Goal: Transaction & Acquisition: Purchase product/service

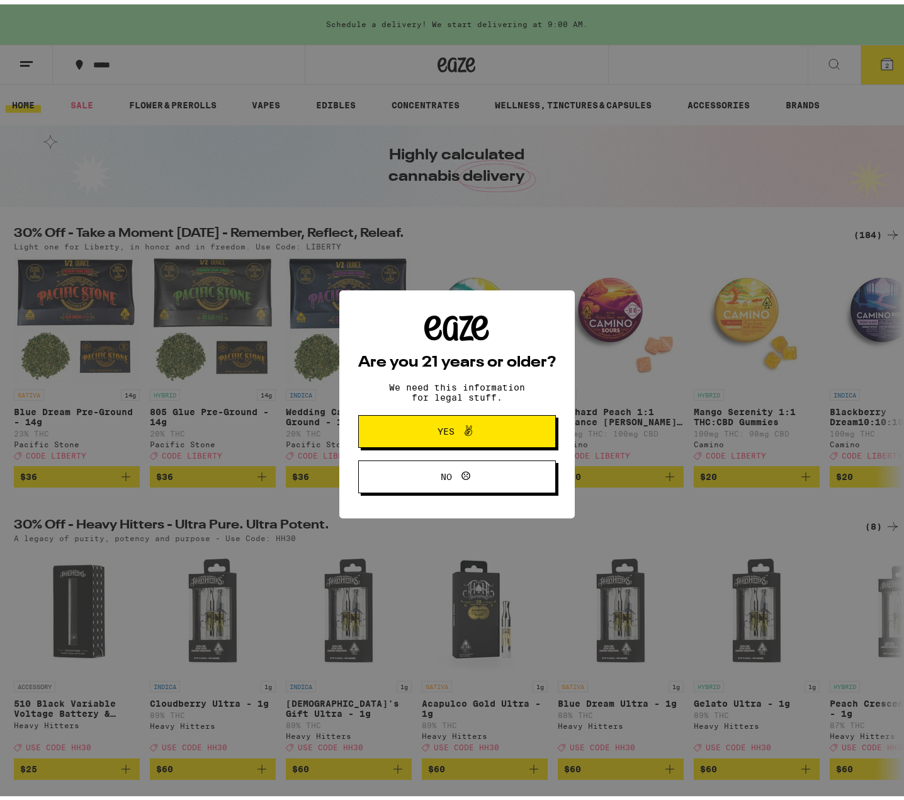
click at [438, 430] on span "Yes" at bounding box center [446, 427] width 17 height 9
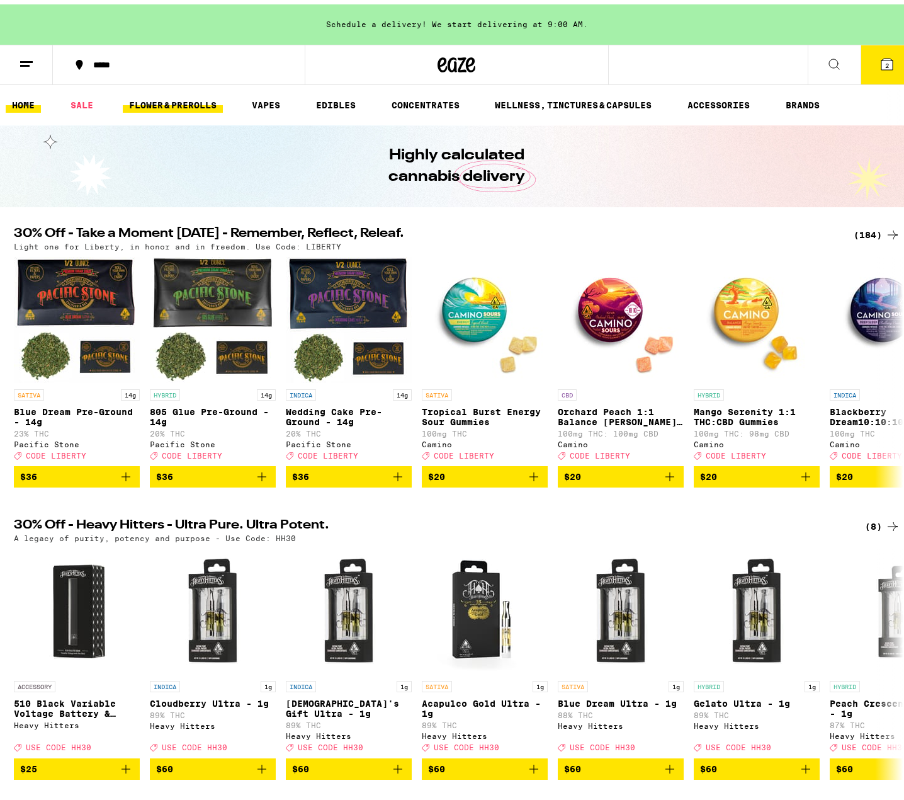
click at [203, 106] on link "FLOWER & PREROLLS" at bounding box center [173, 100] width 100 height 15
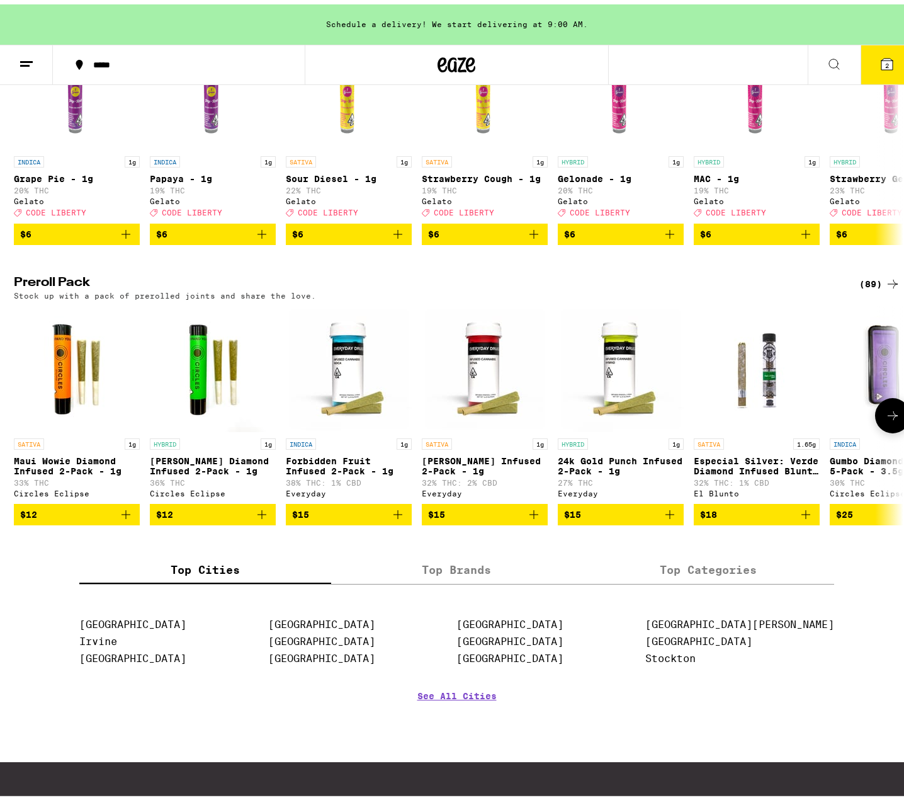
scroll to position [819, 0]
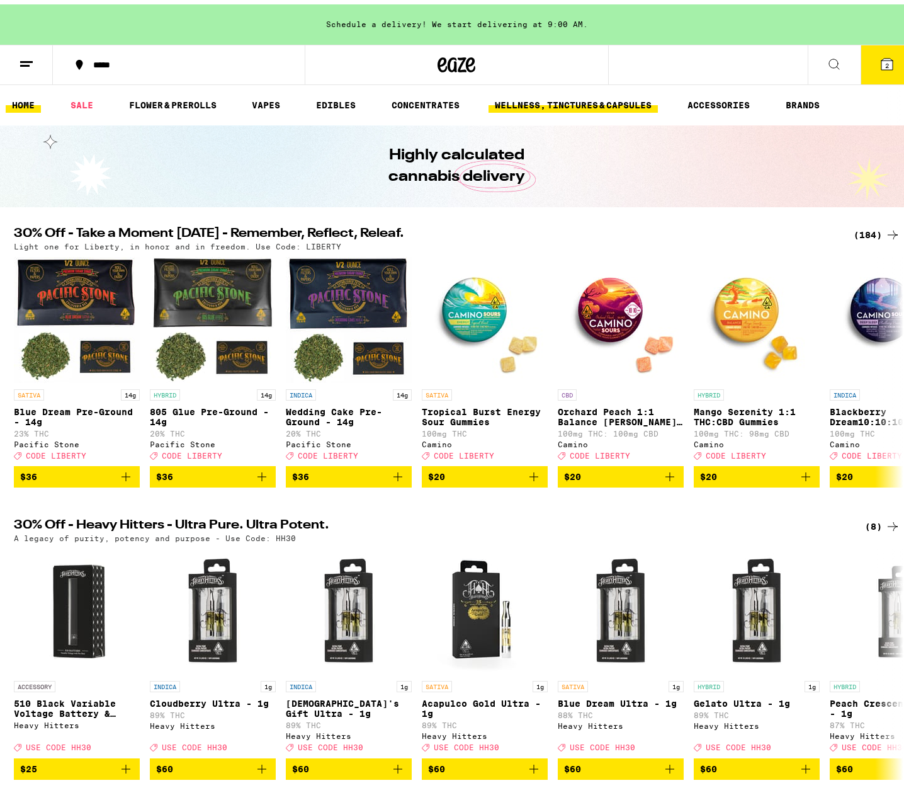
click at [606, 105] on link "WELLNESS, TINCTURES & CAPSULES" at bounding box center [573, 100] width 169 height 15
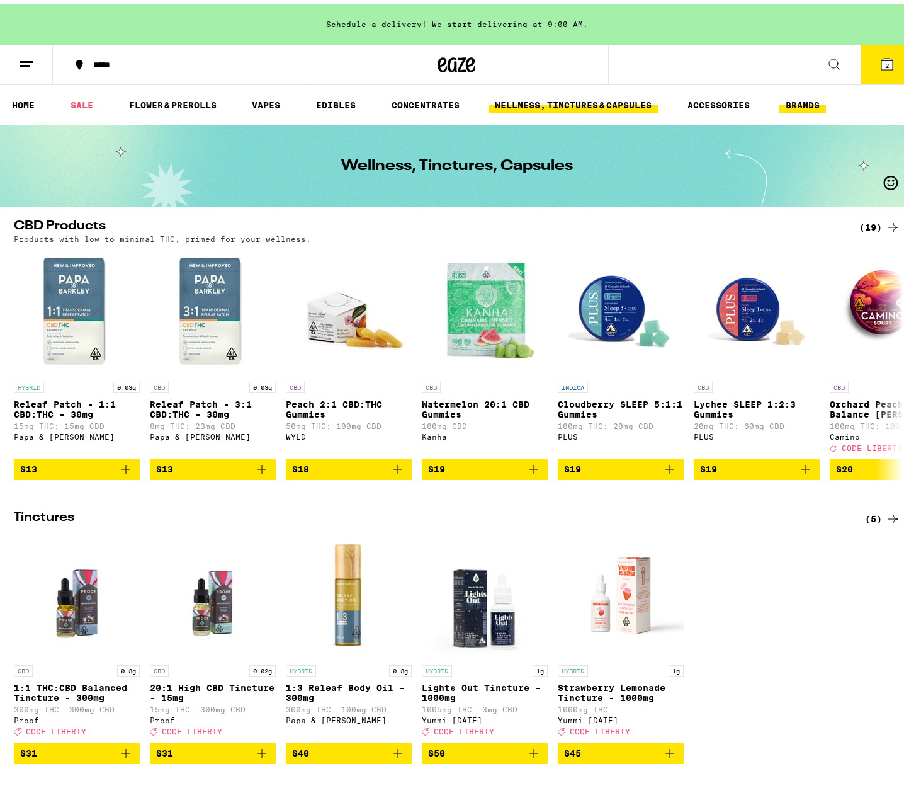
click at [795, 101] on link "BRANDS" at bounding box center [803, 100] width 47 height 15
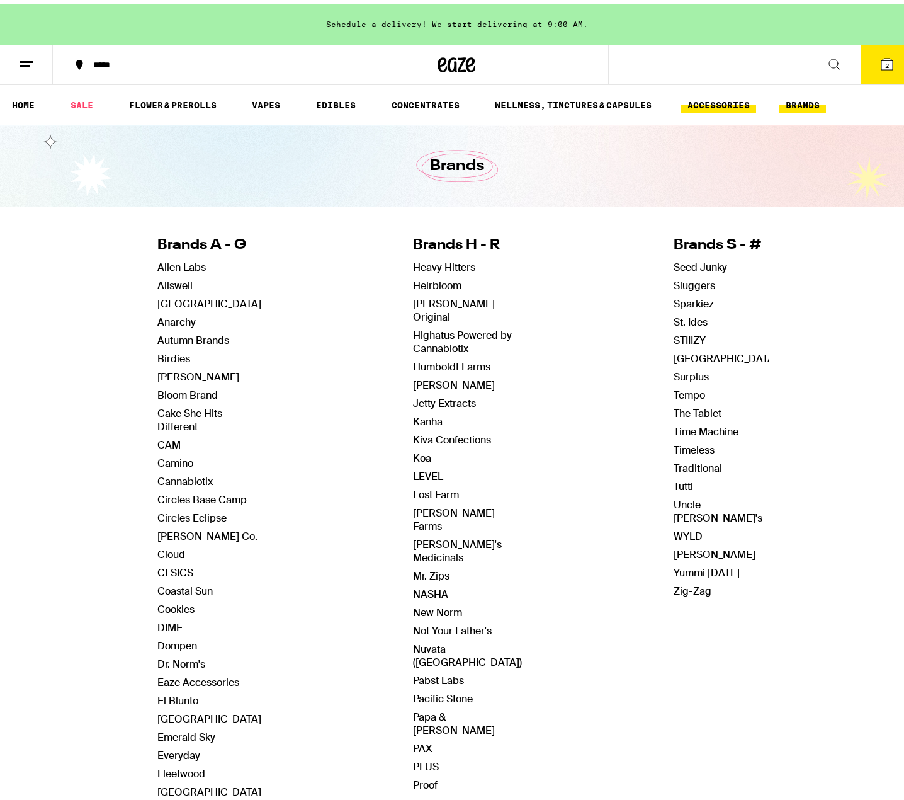
click at [719, 103] on link "ACCESSORIES" at bounding box center [718, 100] width 75 height 15
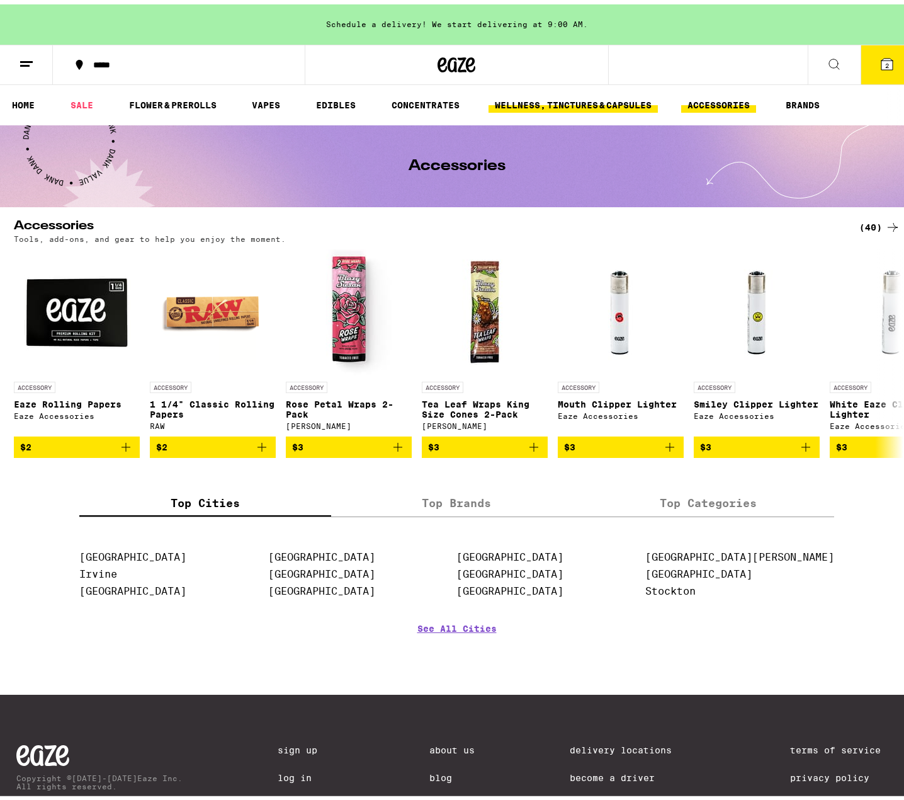
click at [557, 103] on link "WELLNESS, TINCTURES & CAPSULES" at bounding box center [573, 100] width 169 height 15
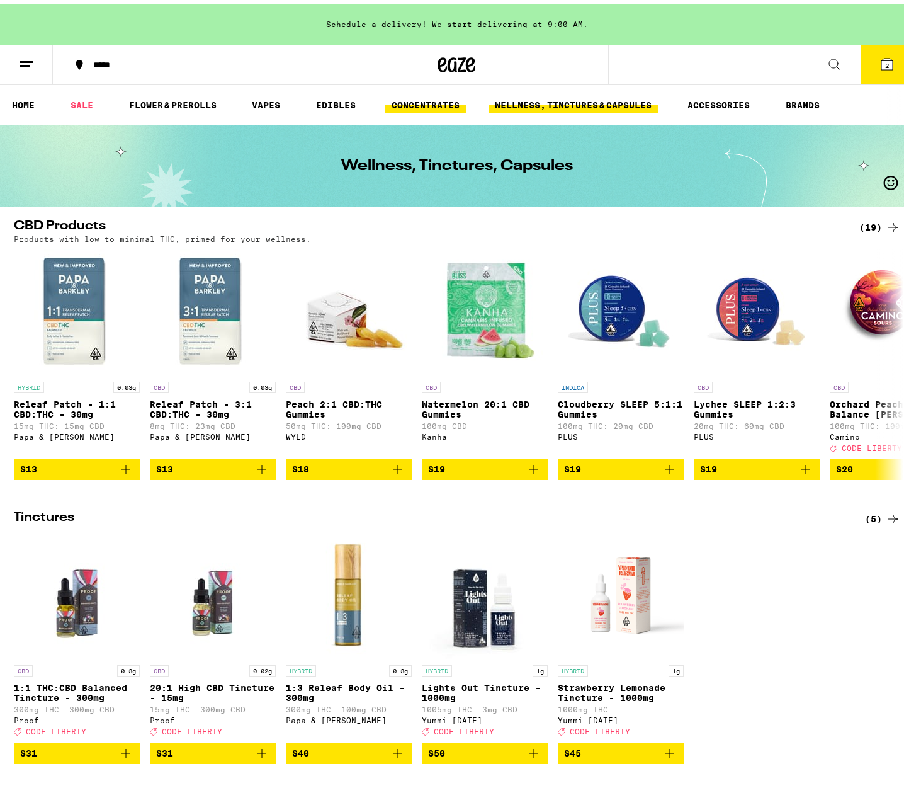
click at [428, 104] on link "CONCENTRATES" at bounding box center [425, 100] width 81 height 15
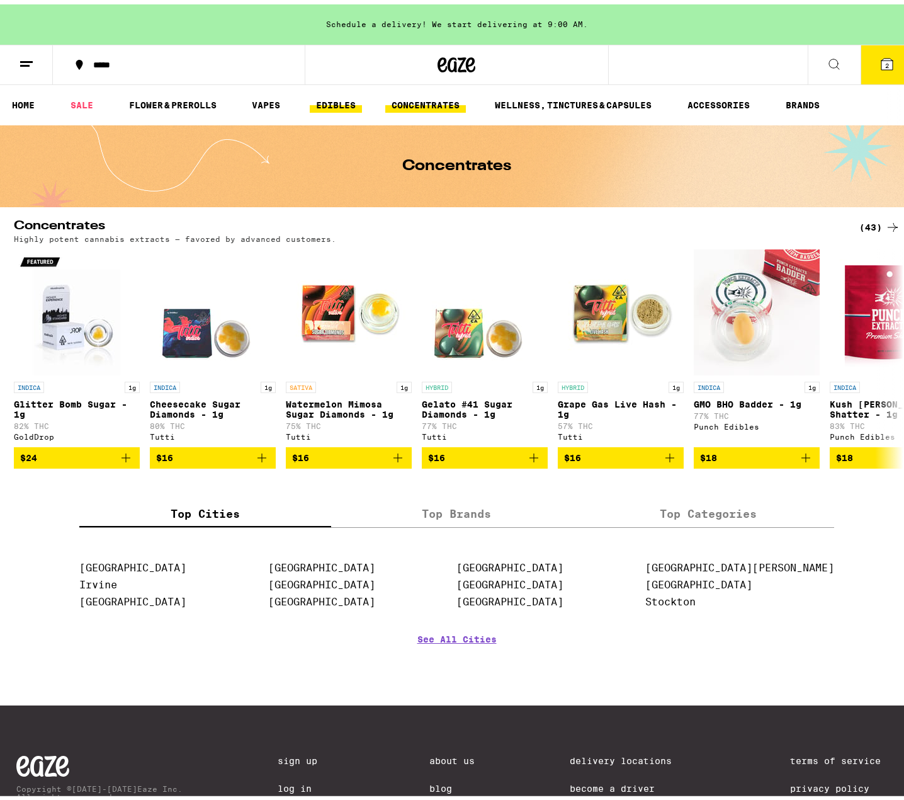
click at [341, 102] on link "EDIBLES" at bounding box center [336, 100] width 52 height 15
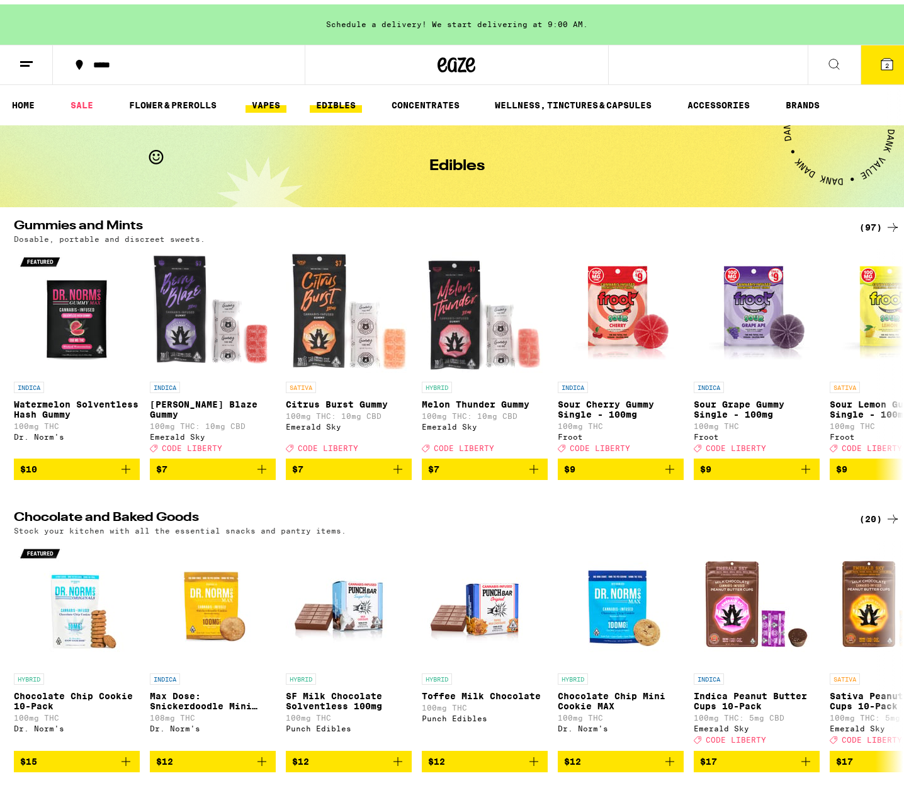
click at [266, 106] on link "VAPES" at bounding box center [266, 100] width 41 height 15
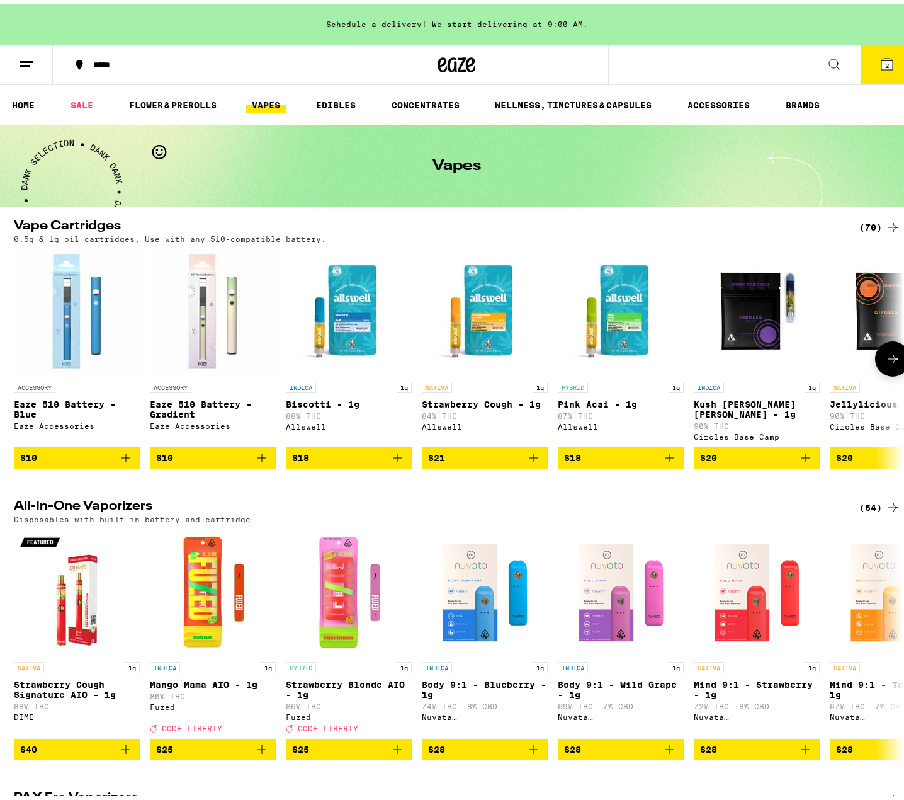
click at [885, 361] on icon at bounding box center [892, 354] width 15 height 15
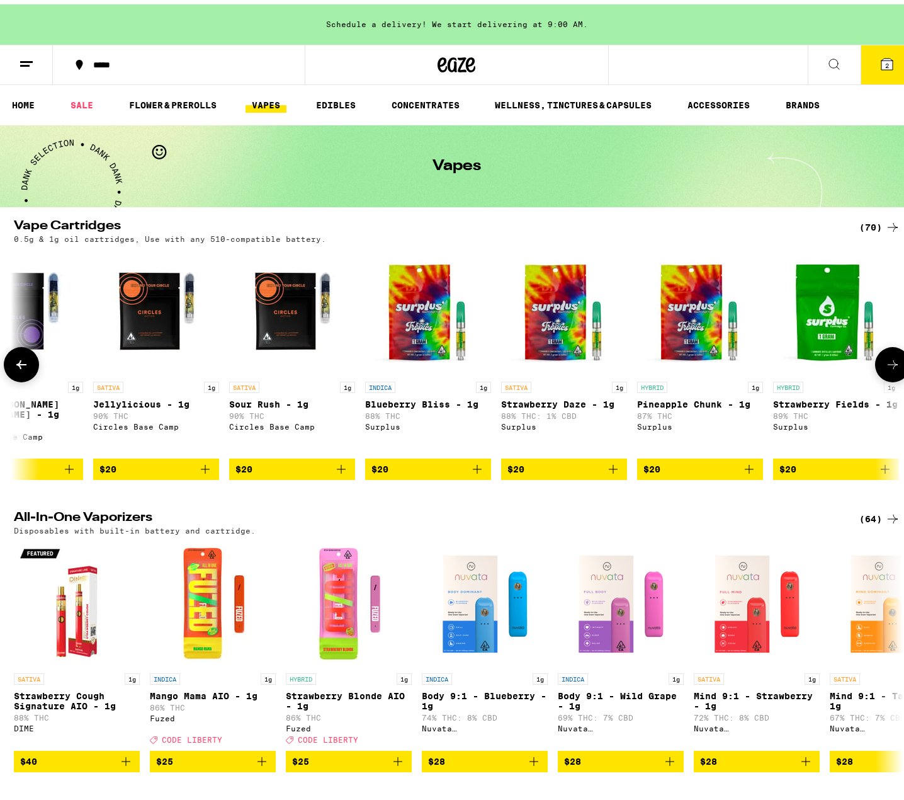
scroll to position [0, 747]
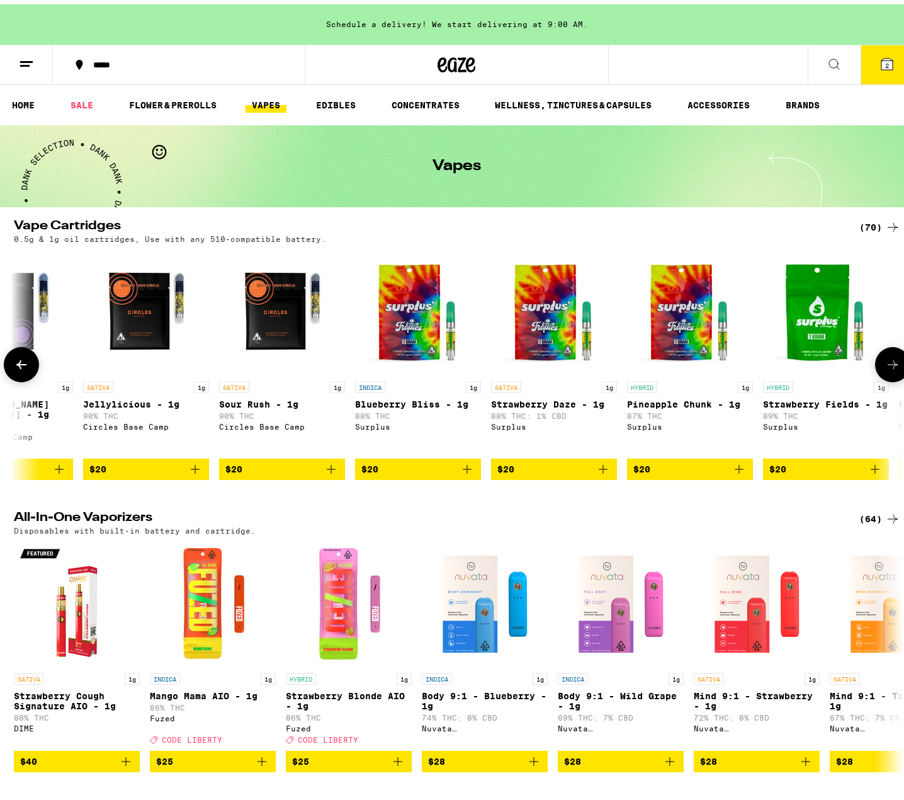
click at [23, 365] on icon at bounding box center [21, 360] width 15 height 15
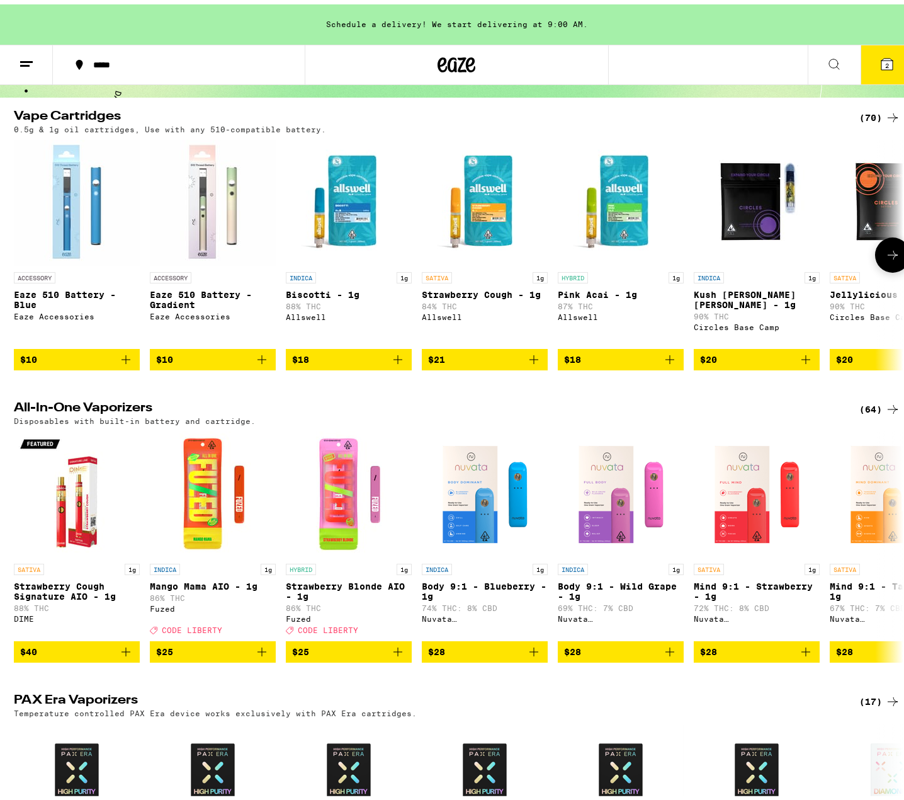
scroll to position [315, 0]
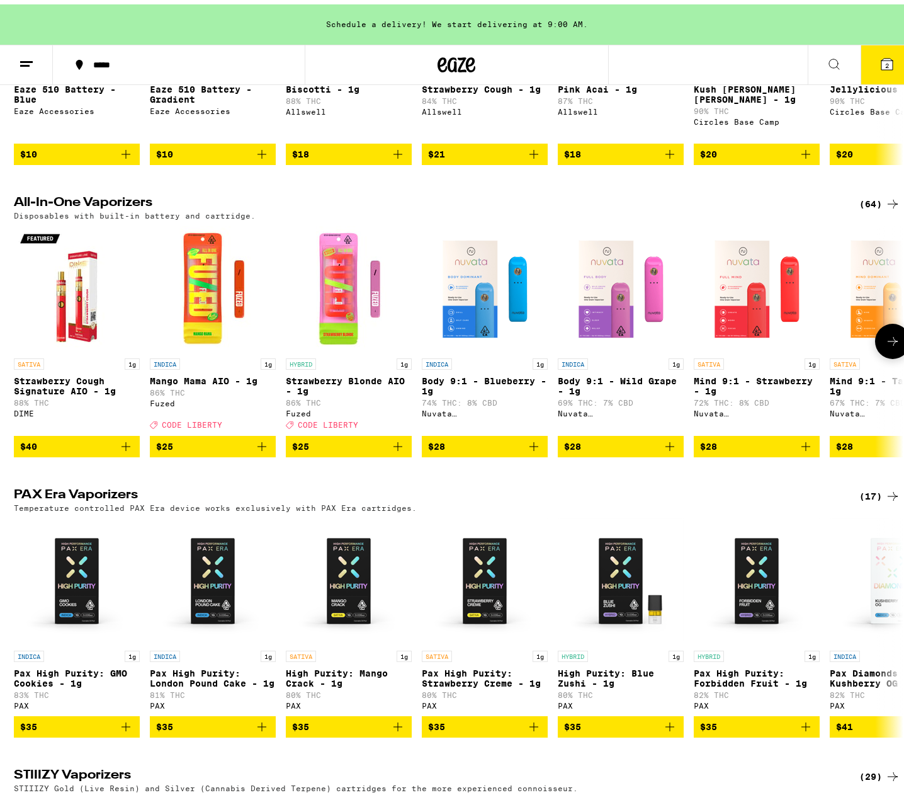
click at [888, 341] on icon at bounding box center [893, 337] width 10 height 9
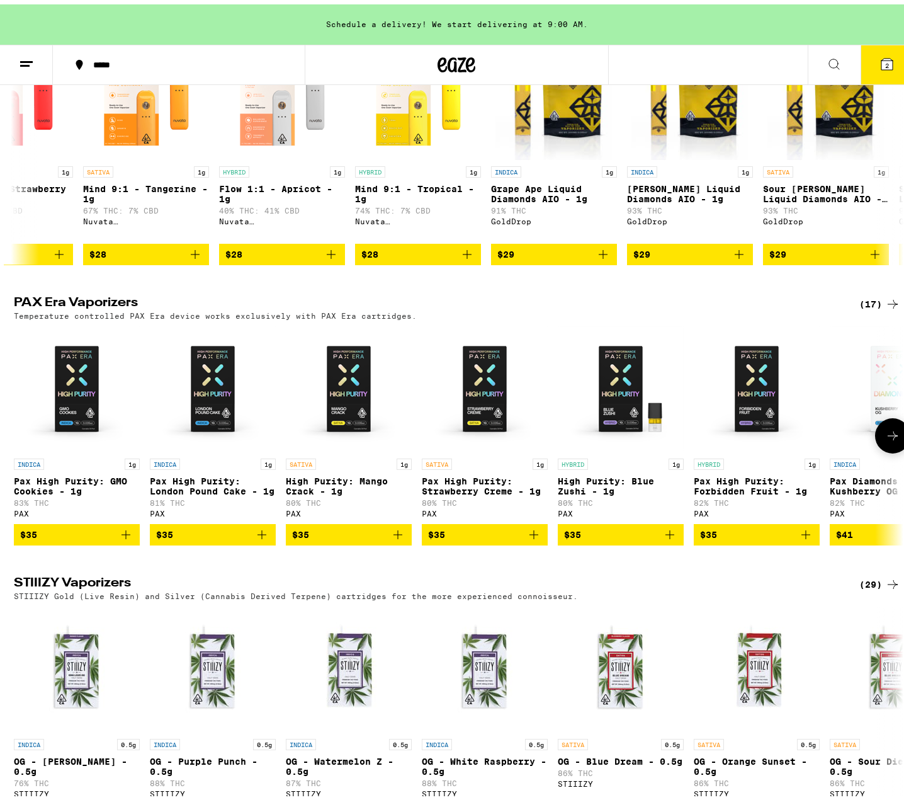
scroll to position [504, 0]
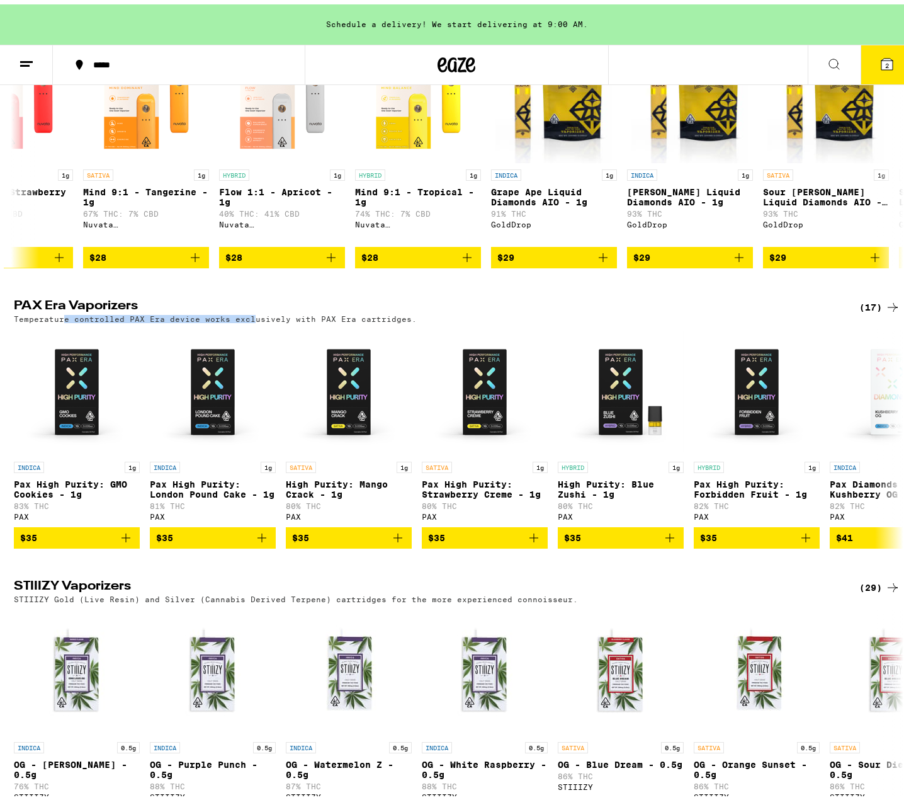
drag, startPoint x: 86, startPoint y: 335, endPoint x: 242, endPoint y: 338, distance: 156.8
click at [242, 319] on p "Temperature controlled PAX Era device works exclusively with PAX Era cartridges." at bounding box center [215, 314] width 403 height 8
click at [885, 442] on icon at bounding box center [892, 434] width 15 height 15
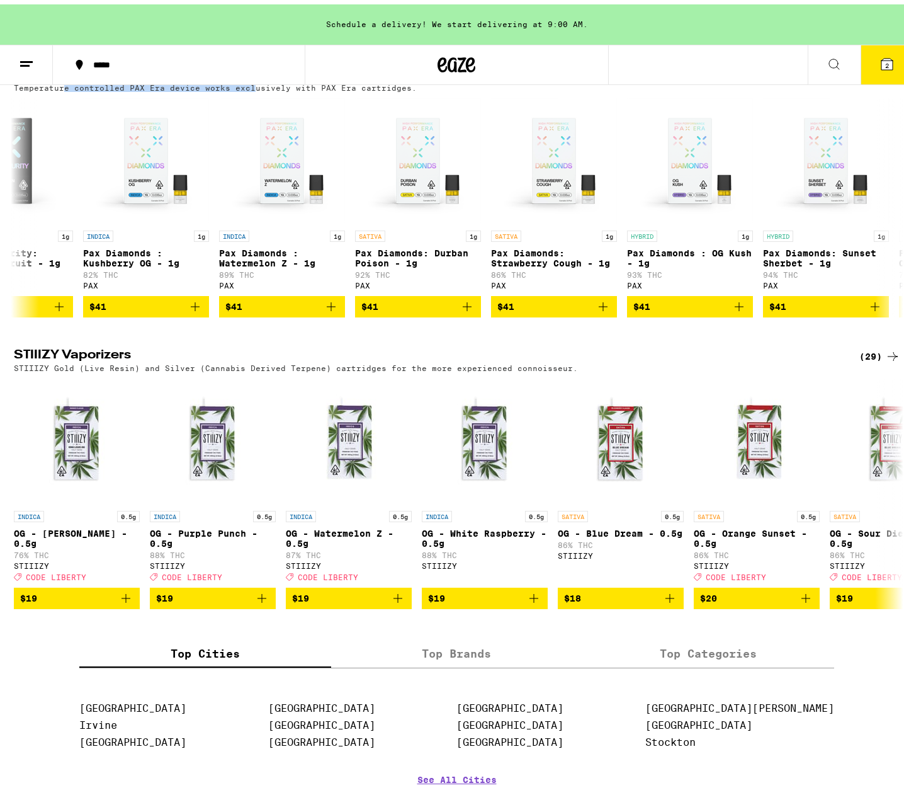
scroll to position [756, 0]
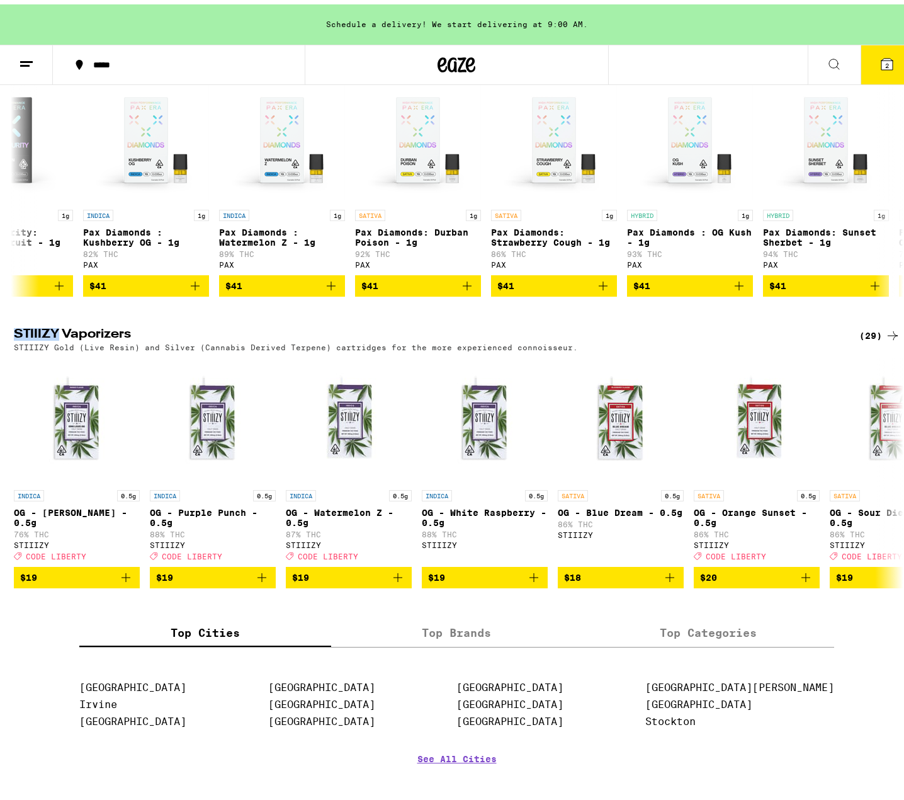
drag, startPoint x: 9, startPoint y: 360, endPoint x: 52, endPoint y: 358, distance: 43.5
click at [52, 347] on div "STIIIZY Vaporizers (29) STIIIZY Gold (Live Resin) and Silver (Cannabis Derived …" at bounding box center [457, 335] width 907 height 23
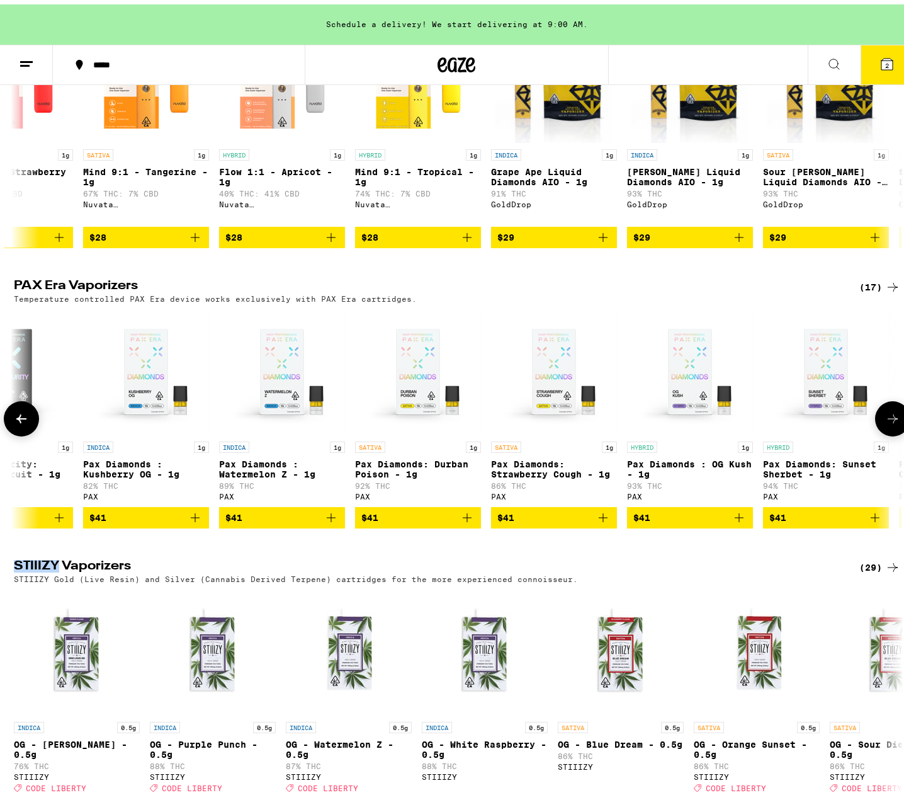
scroll to position [504, 0]
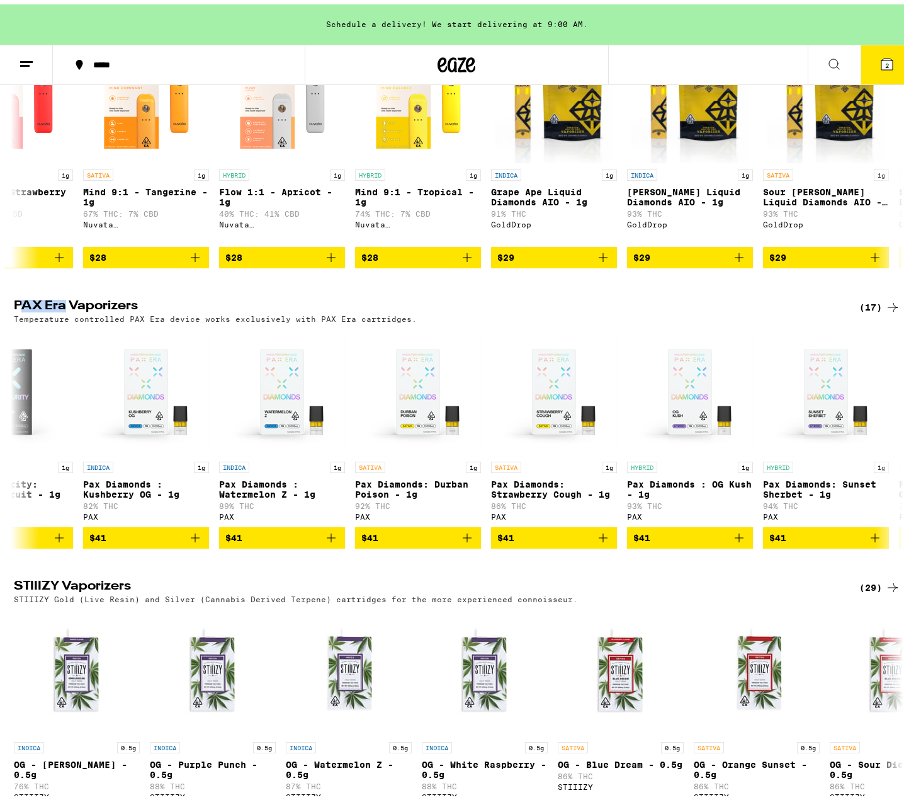
drag, startPoint x: 14, startPoint y: 321, endPoint x: 59, endPoint y: 322, distance: 44.1
click at [59, 310] on h2 "PAX Era Vaporizers" at bounding box center [426, 302] width 825 height 15
click at [60, 310] on h2 "PAX Era Vaporizers" at bounding box center [426, 302] width 825 height 15
drag, startPoint x: 60, startPoint y: 324, endPoint x: 8, endPoint y: 320, distance: 52.4
click at [8, 319] on div "PAX Era Vaporizers (17) Temperature controlled PAX Era device works exclusively…" at bounding box center [457, 306] width 907 height 23
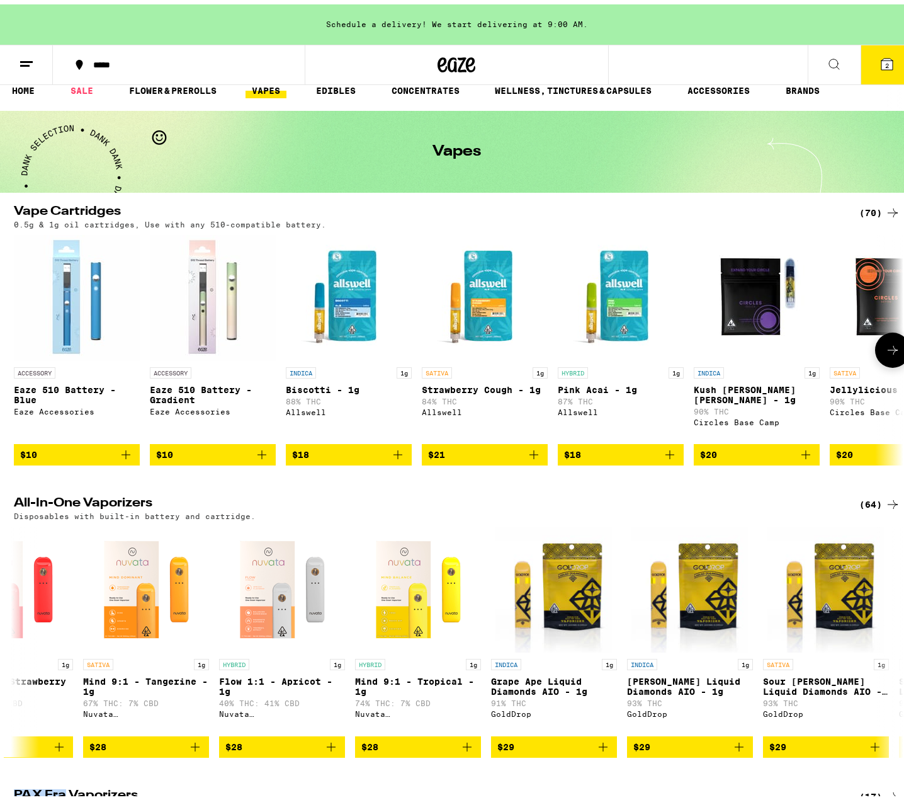
scroll to position [0, 0]
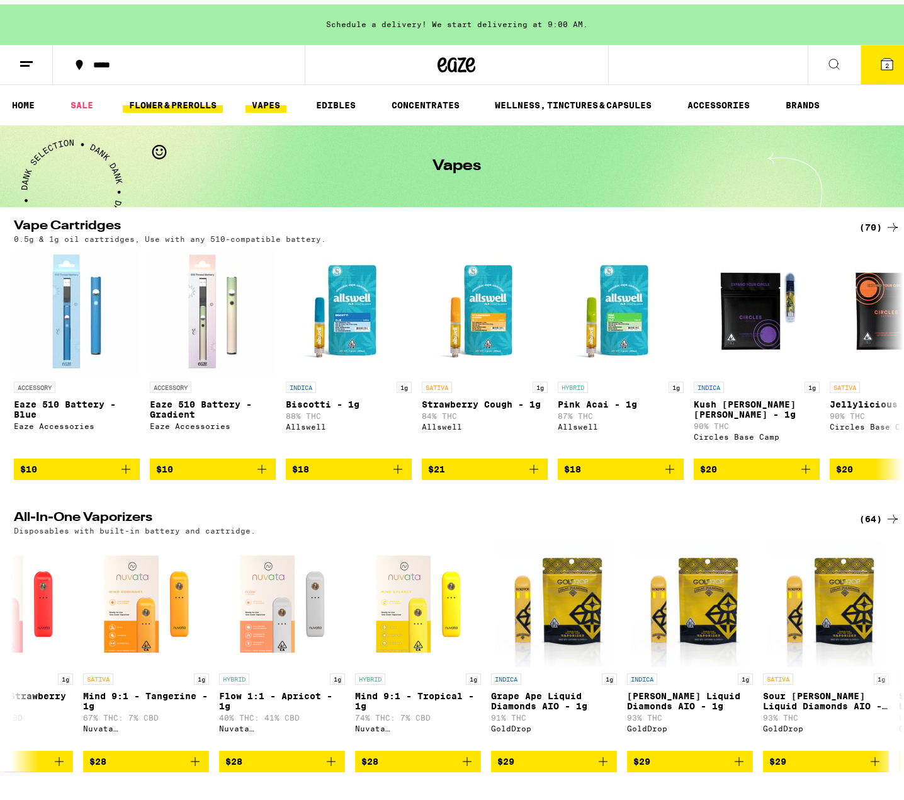
click at [178, 103] on link "FLOWER & PREROLLS" at bounding box center [173, 100] width 100 height 15
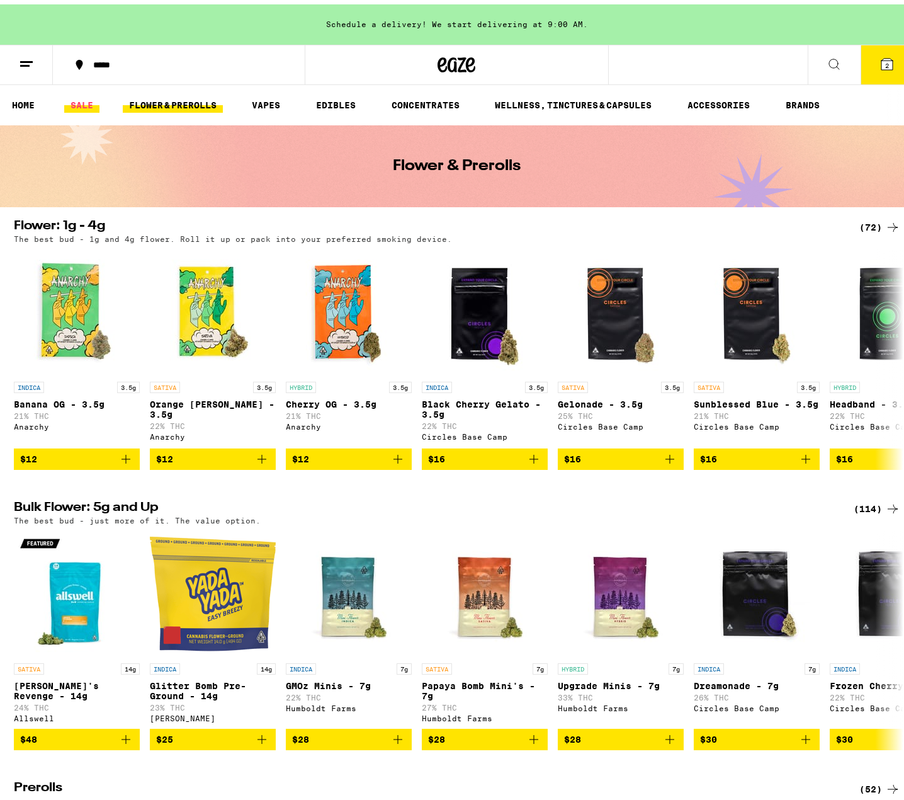
click at [93, 105] on link "SALE" at bounding box center [81, 100] width 35 height 15
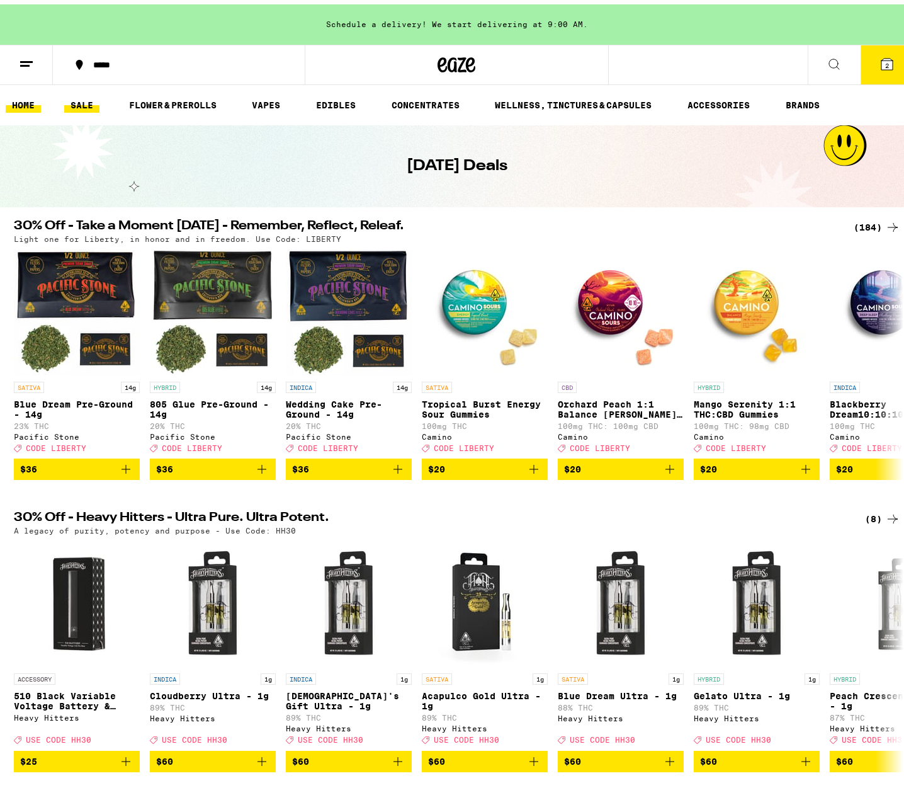
click at [24, 104] on link "HOME" at bounding box center [23, 100] width 35 height 15
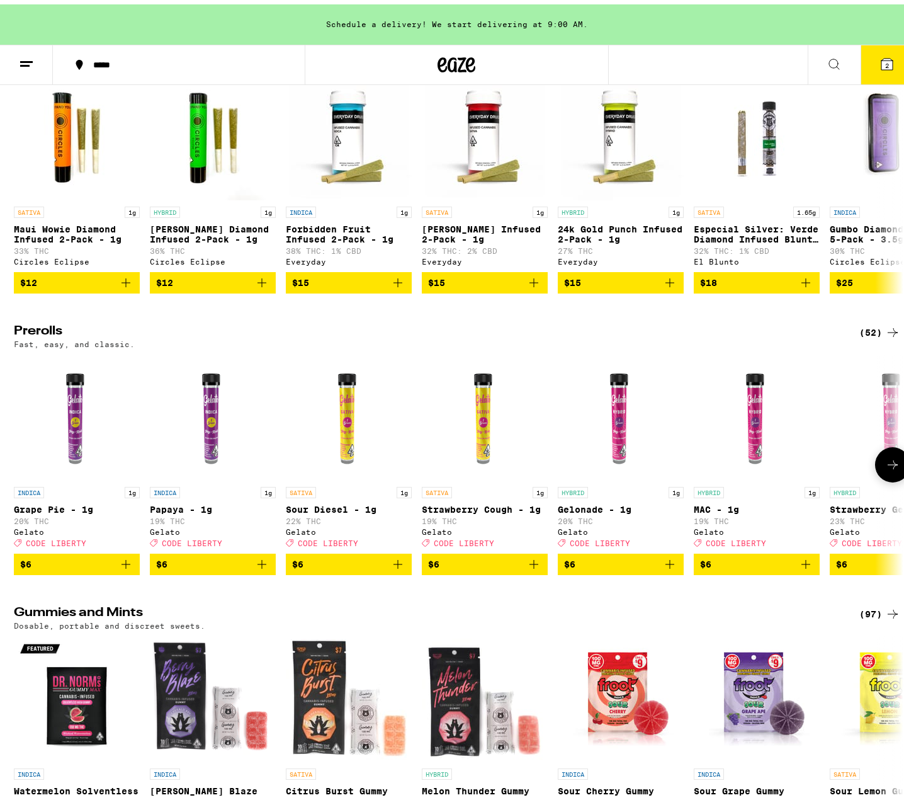
scroll to position [3338, 0]
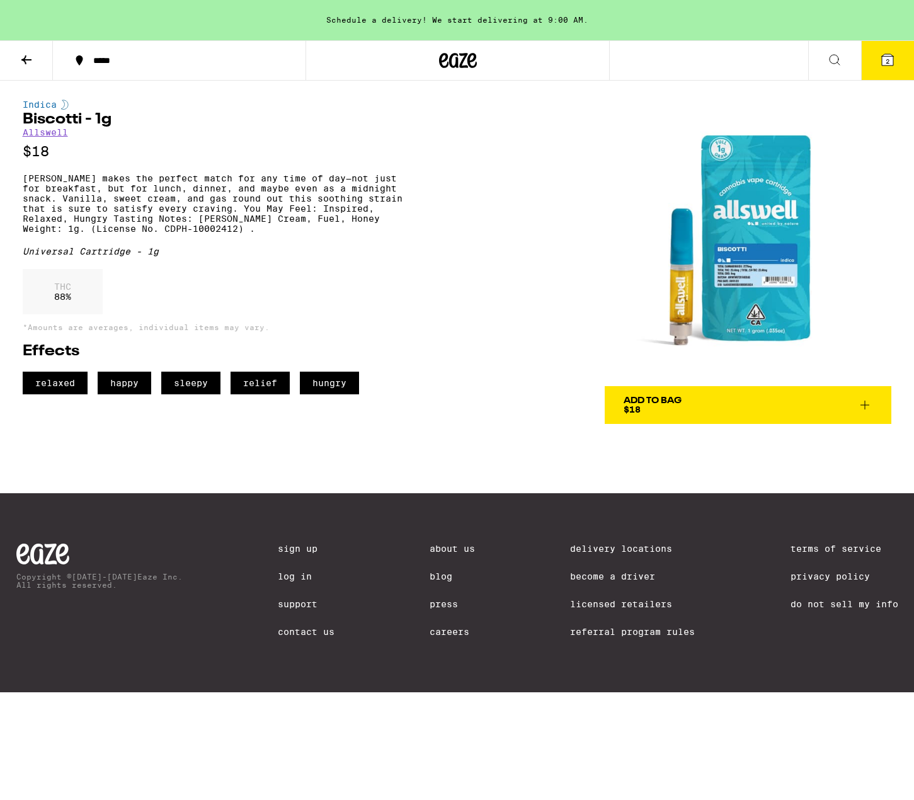
click at [717, 279] on img at bounding box center [748, 243] width 287 height 287
click at [669, 292] on img at bounding box center [748, 243] width 287 height 287
drag, startPoint x: 25, startPoint y: 123, endPoint x: 83, endPoint y: 123, distance: 57.3
click at [83, 123] on h1 "Biscotti - 1g" at bounding box center [218, 119] width 391 height 15
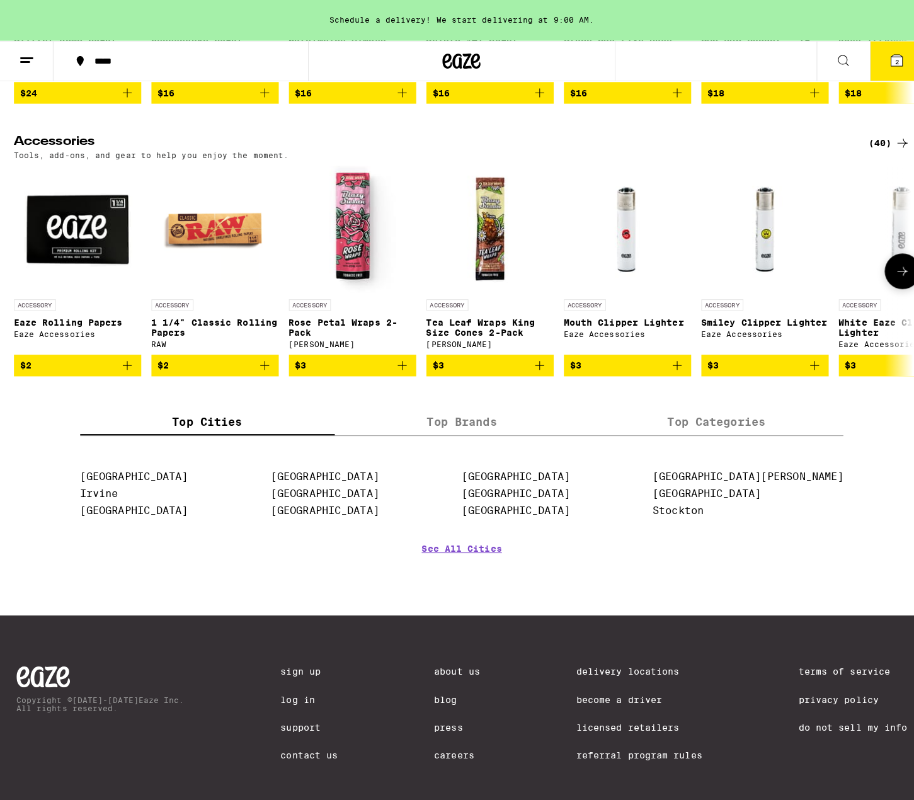
scroll to position [5445, 0]
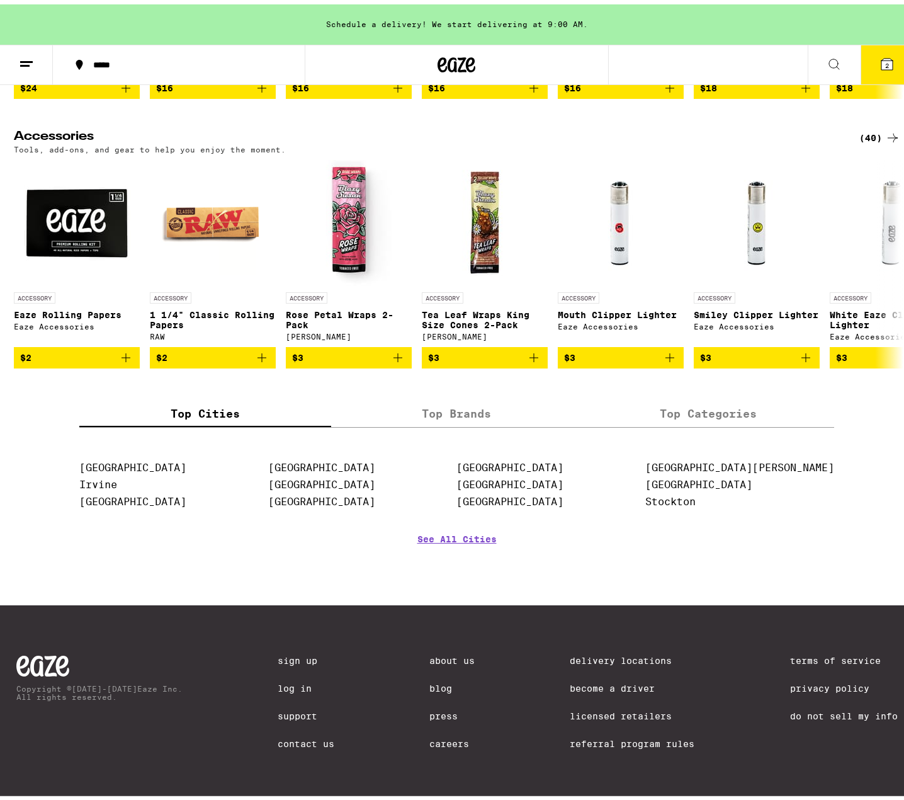
click at [885, 59] on span "2" at bounding box center [887, 61] width 4 height 8
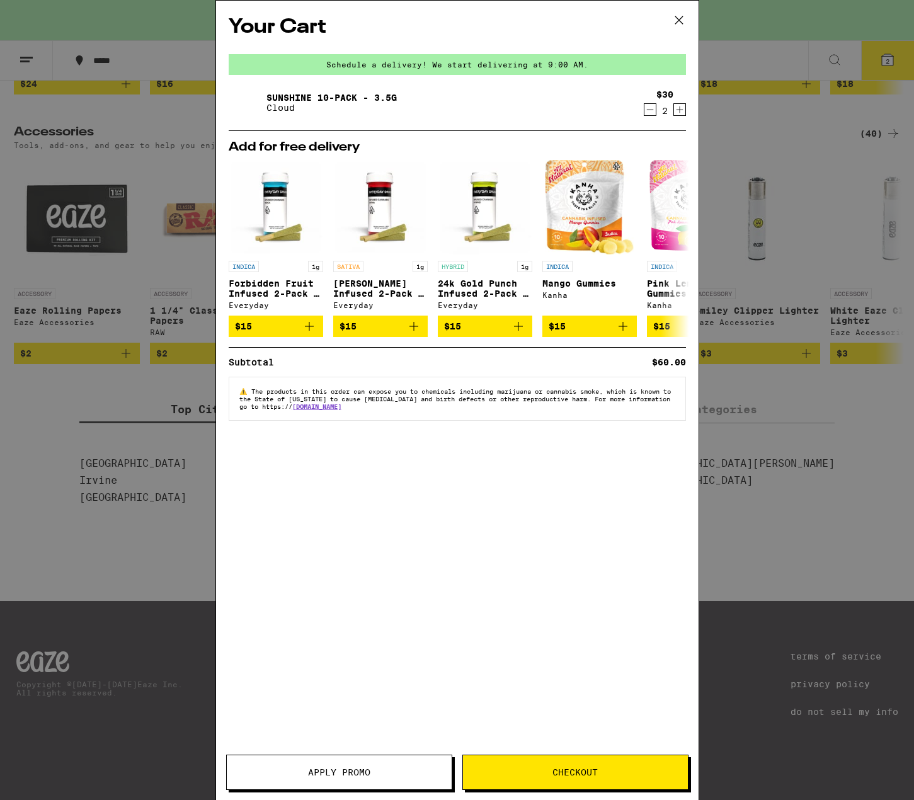
click at [304, 98] on link "Sunshine 10-Pack - 3.5g" at bounding box center [331, 98] width 130 height 10
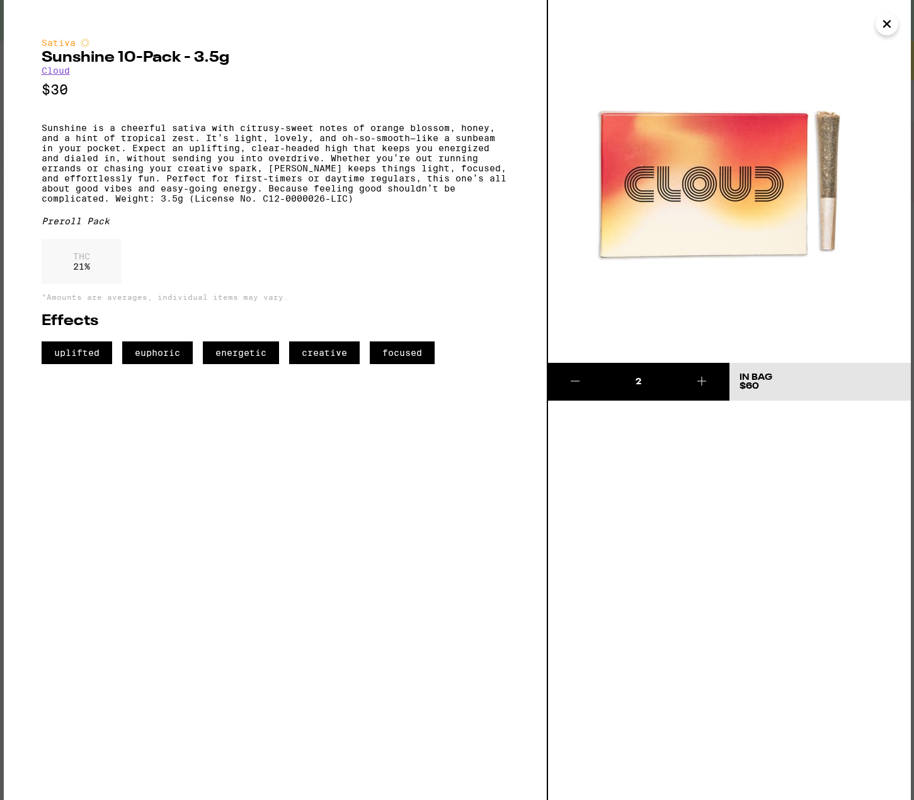
click at [887, 25] on icon "Close" at bounding box center [886, 23] width 15 height 19
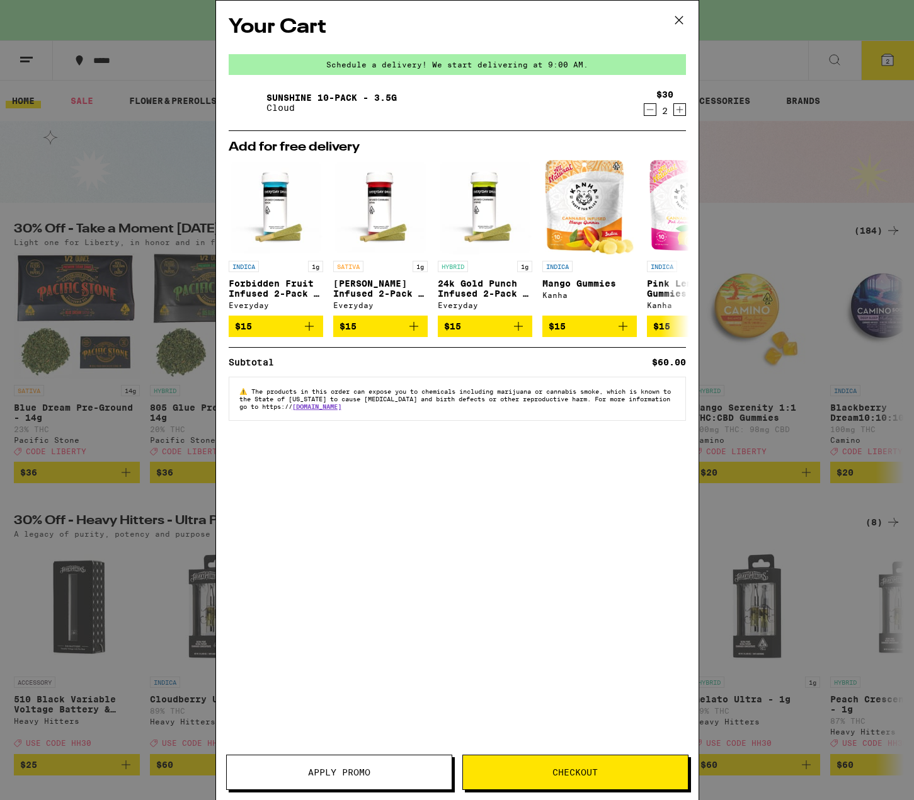
click at [527, 775] on span "Checkout" at bounding box center [575, 772] width 225 height 9
